Goal: Task Accomplishment & Management: Manage account settings

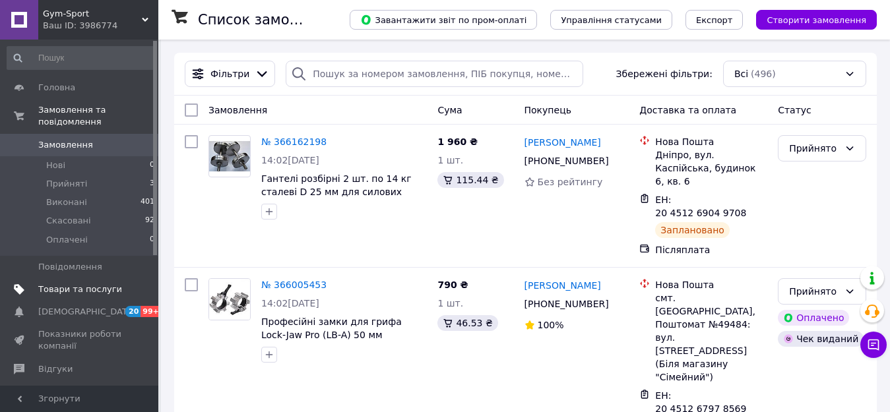
click at [85, 284] on span "Товари та послуги" at bounding box center [80, 290] width 84 height 12
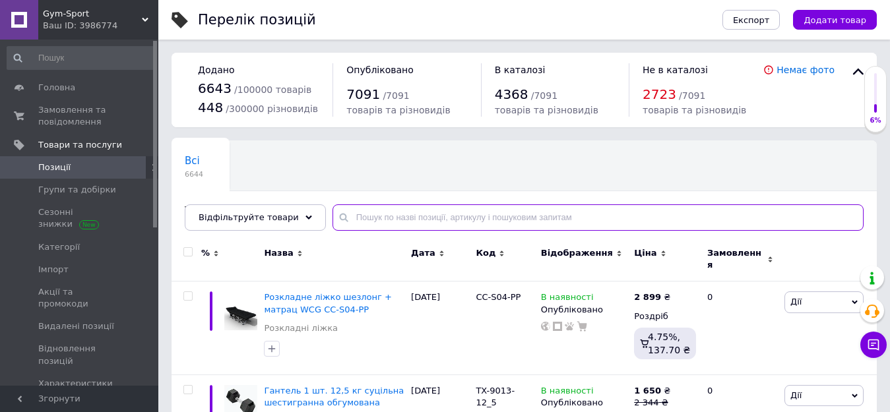
click at [368, 216] on input "text" at bounding box center [597, 217] width 531 height 26
paste input "LP8335-25"
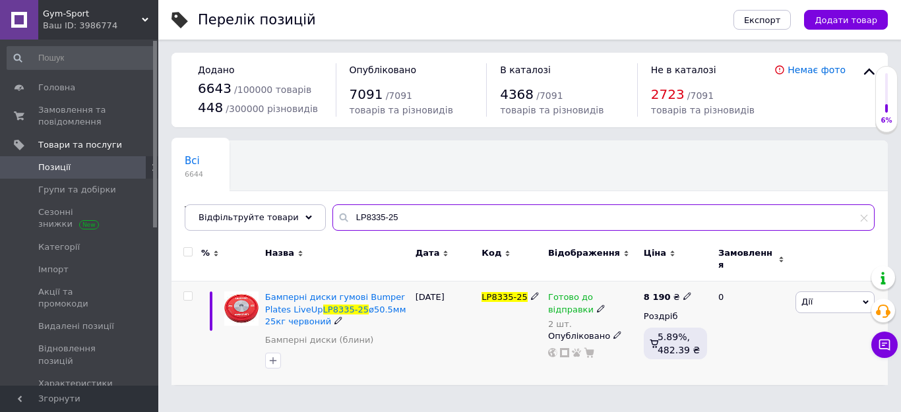
type input "LP8335-25"
click at [597, 305] on use at bounding box center [600, 308] width 7 height 7
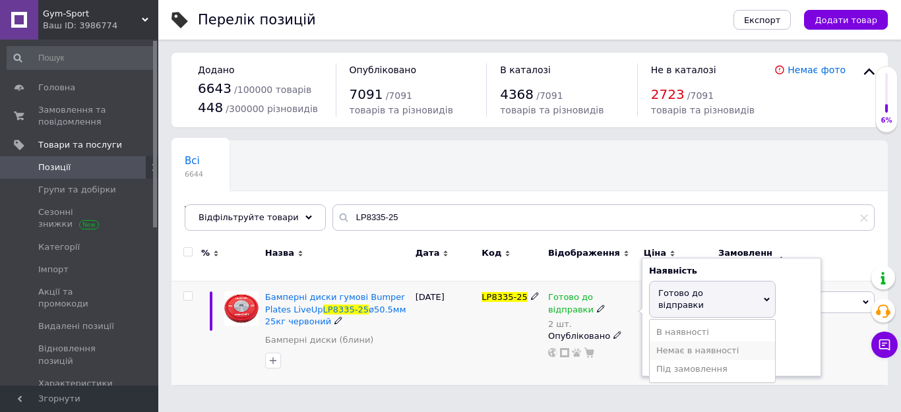
click at [679, 342] on li "Немає в наявності" at bounding box center [712, 351] width 125 height 18
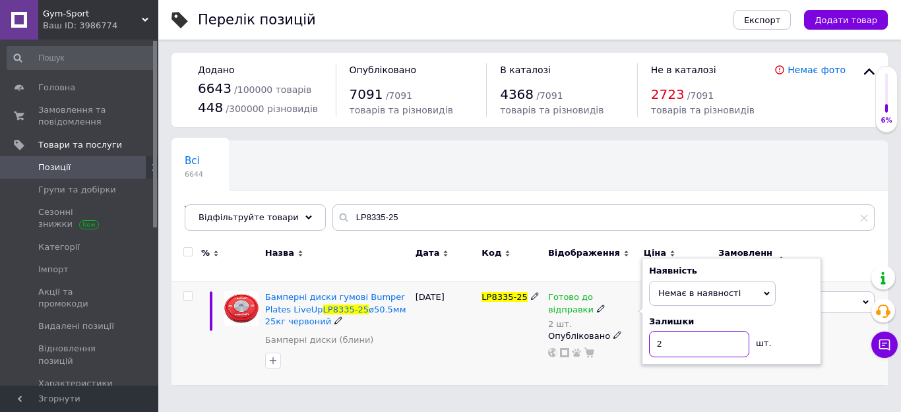
drag, startPoint x: 681, startPoint y: 332, endPoint x: 685, endPoint y: 339, distance: 8.1
click at [681, 332] on input "2" at bounding box center [699, 344] width 100 height 26
drag, startPoint x: 699, startPoint y: 374, endPoint x: 696, endPoint y: 381, distance: 7.4
click at [699, 374] on div "8 190 ₴ Роздріб 5.89%, 482.39 ₴" at bounding box center [675, 334] width 70 height 104
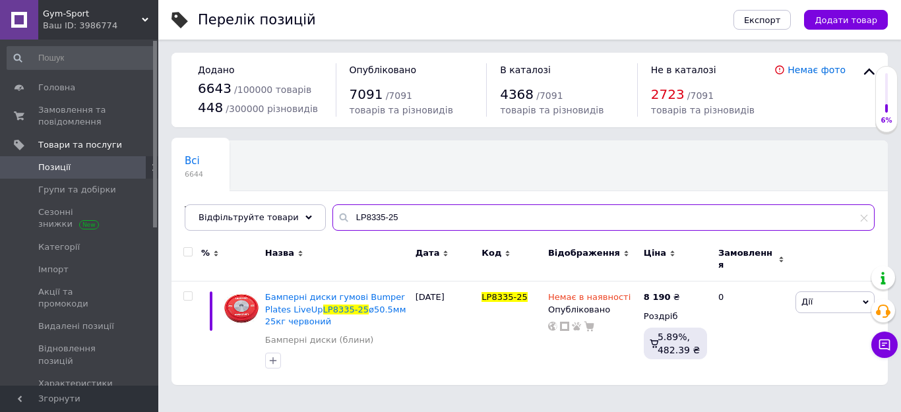
click at [364, 215] on input "LP8335-25" at bounding box center [603, 217] width 542 height 26
paste input "FI-6187"
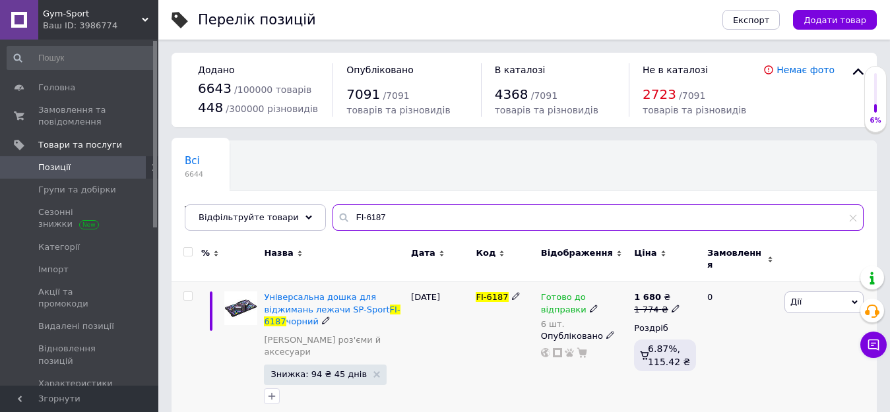
type input "FI-6187"
click at [590, 305] on use at bounding box center [593, 308] width 7 height 7
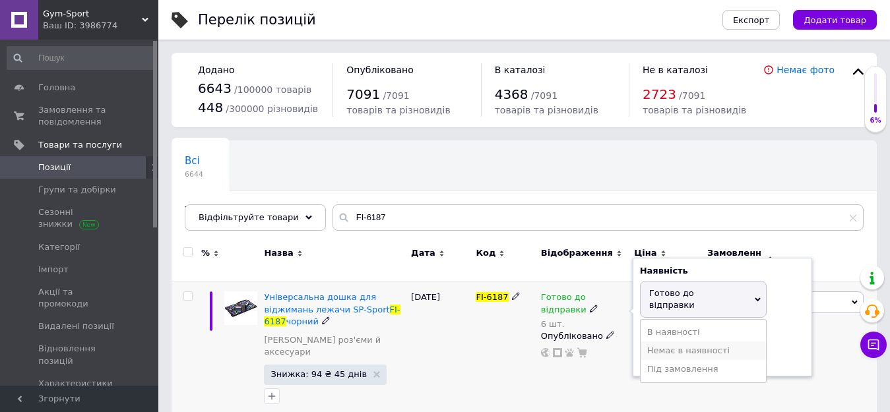
click at [694, 342] on li "Немає в наявності" at bounding box center [702, 351] width 125 height 18
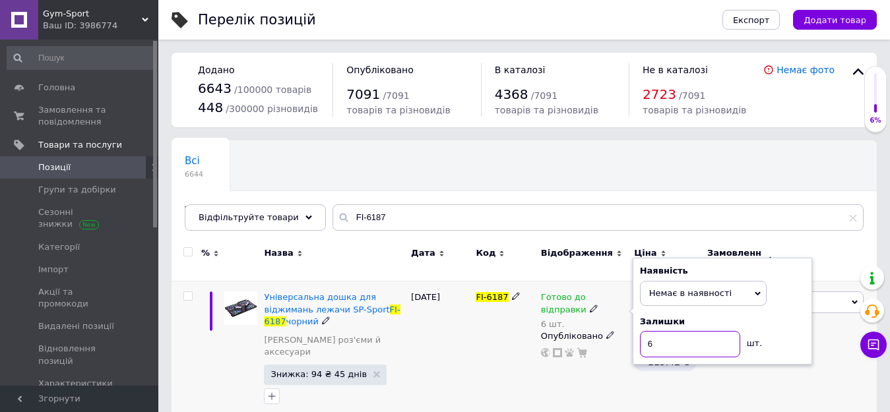
click at [694, 334] on input "6" at bounding box center [690, 344] width 100 height 26
click at [670, 387] on div "1 680 ₴ 1 774 ₴ Роздріб 6.87%, 115.42 ₴" at bounding box center [665, 351] width 69 height 139
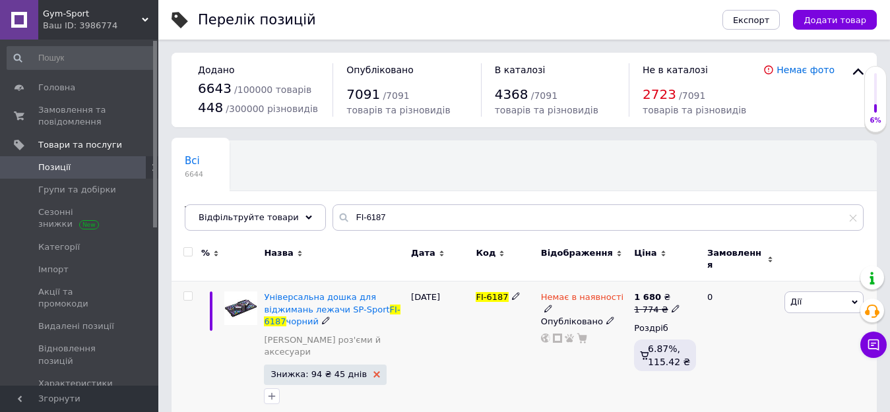
click at [373, 371] on icon at bounding box center [376, 374] width 7 height 7
